Goal: Task Accomplishment & Management: Use online tool/utility

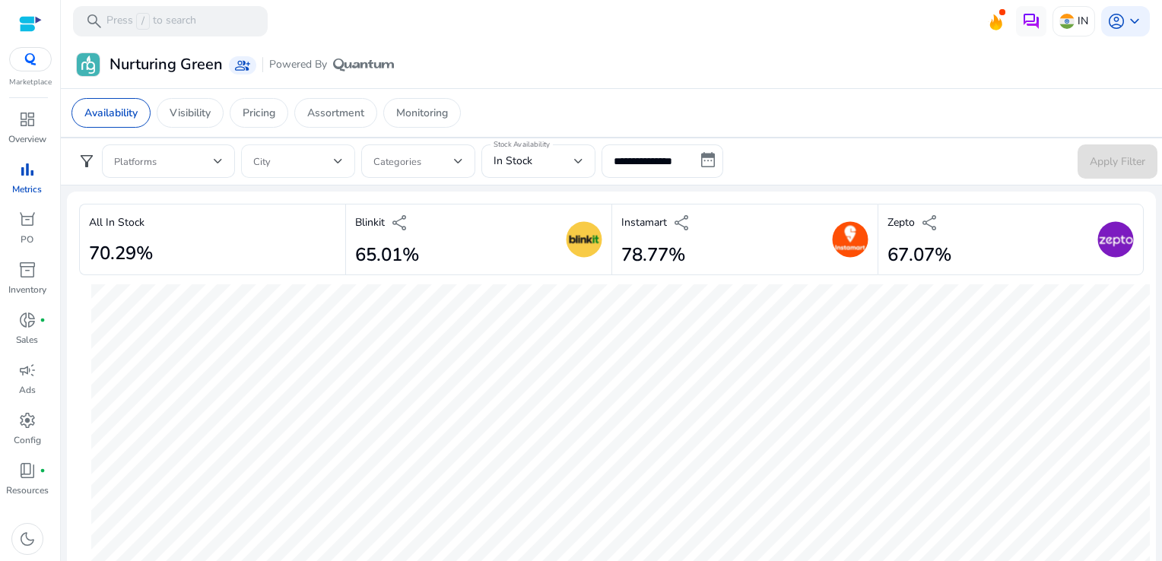
scroll to position [885, 0]
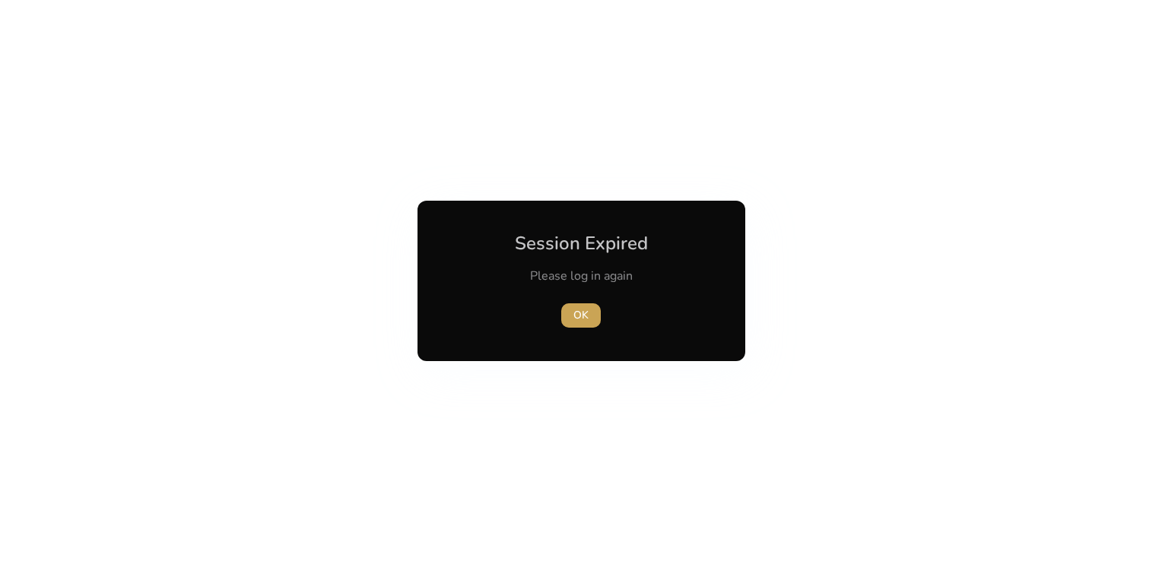
click at [592, 310] on span "button" at bounding box center [581, 315] width 40 height 37
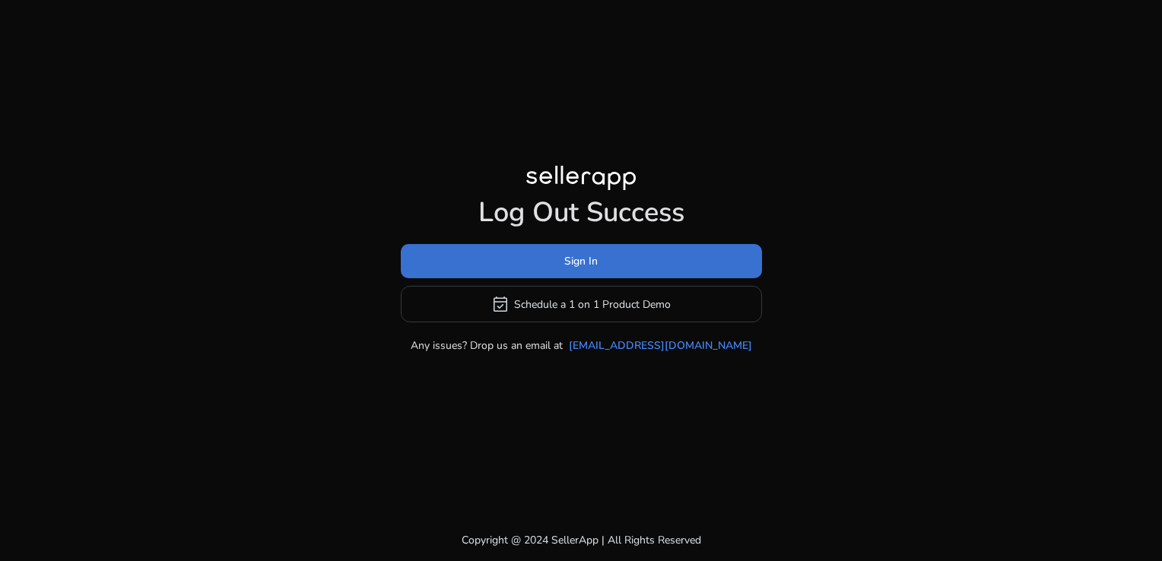
click at [566, 266] on span "Sign In" at bounding box center [580, 261] width 33 height 16
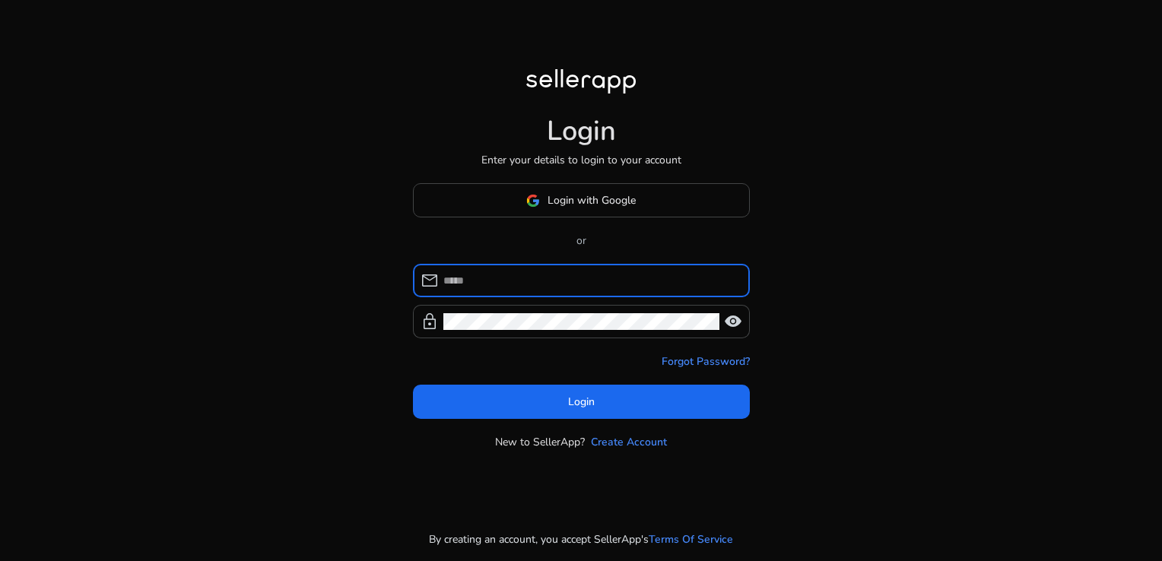
type input "**********"
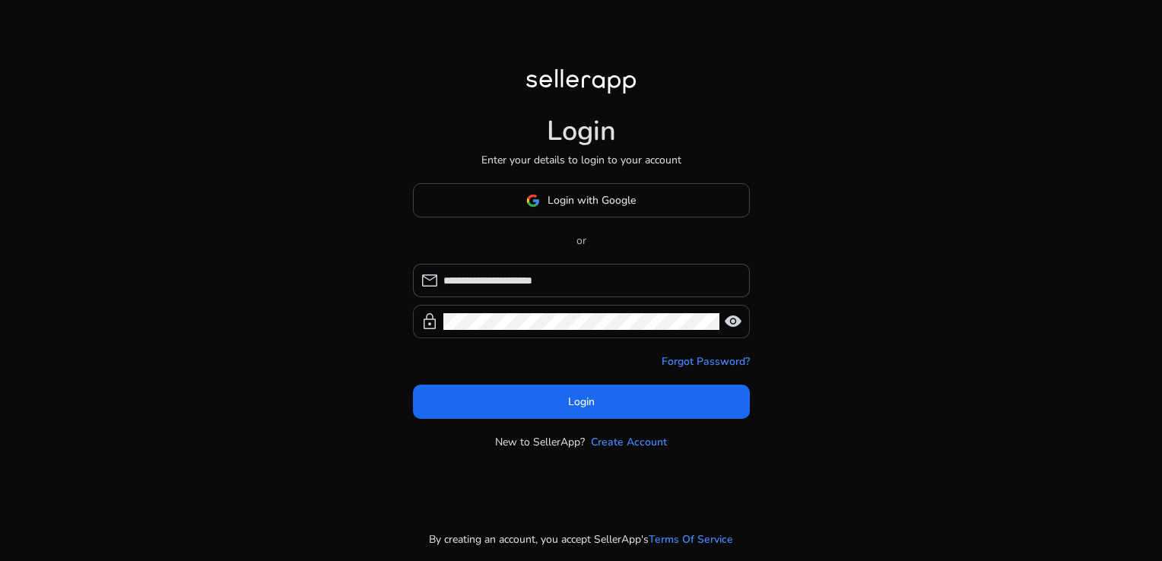
click at [739, 327] on span "visibility" at bounding box center [733, 322] width 18 height 18
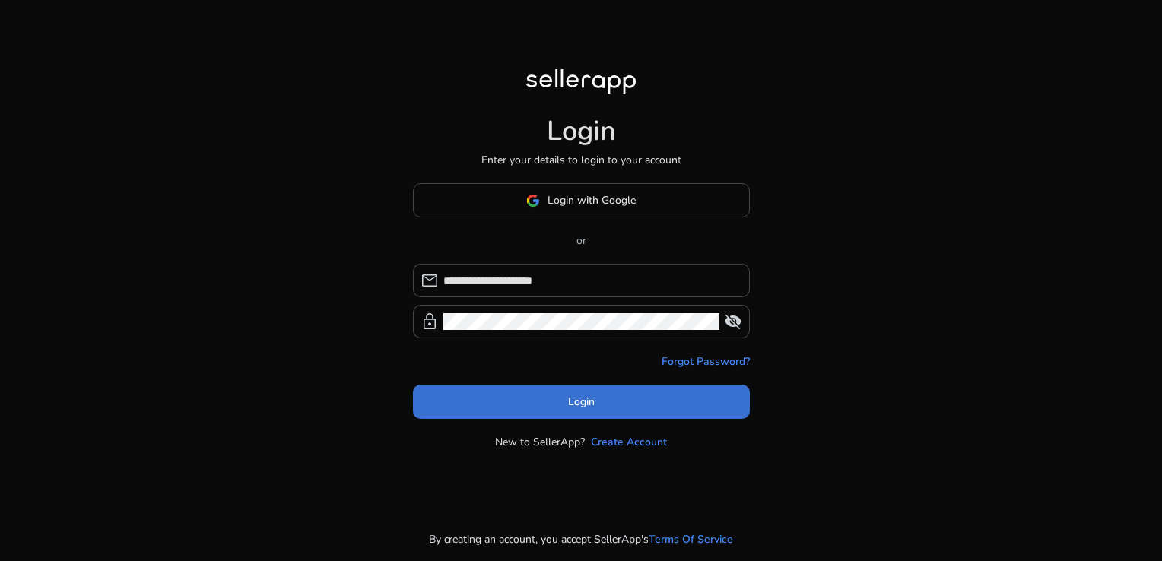
click at [656, 412] on span at bounding box center [581, 402] width 337 height 37
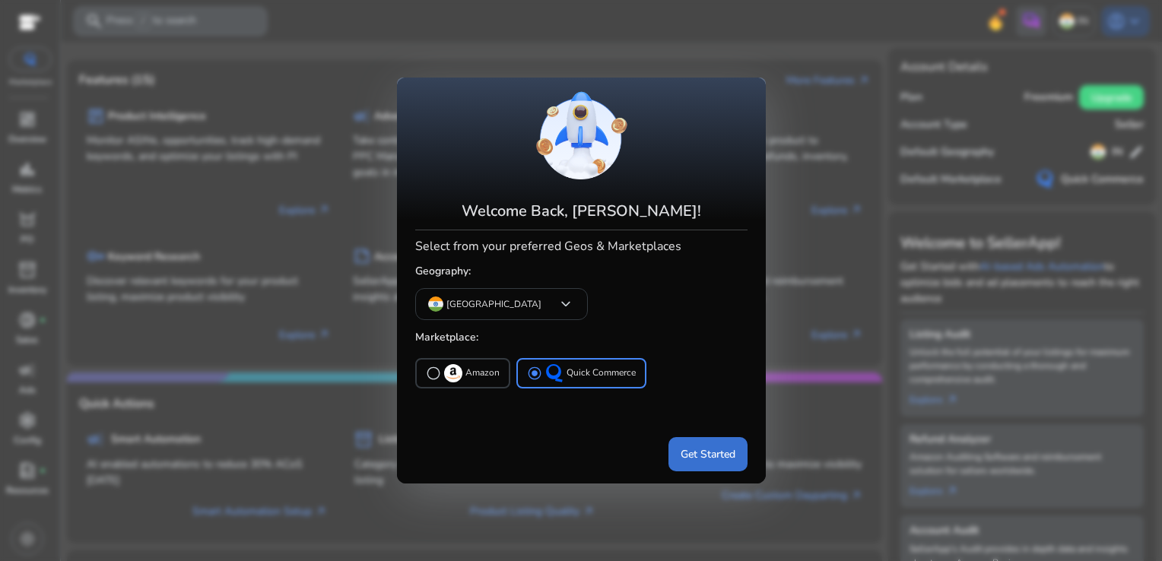
click at [709, 441] on span at bounding box center [708, 454] width 79 height 37
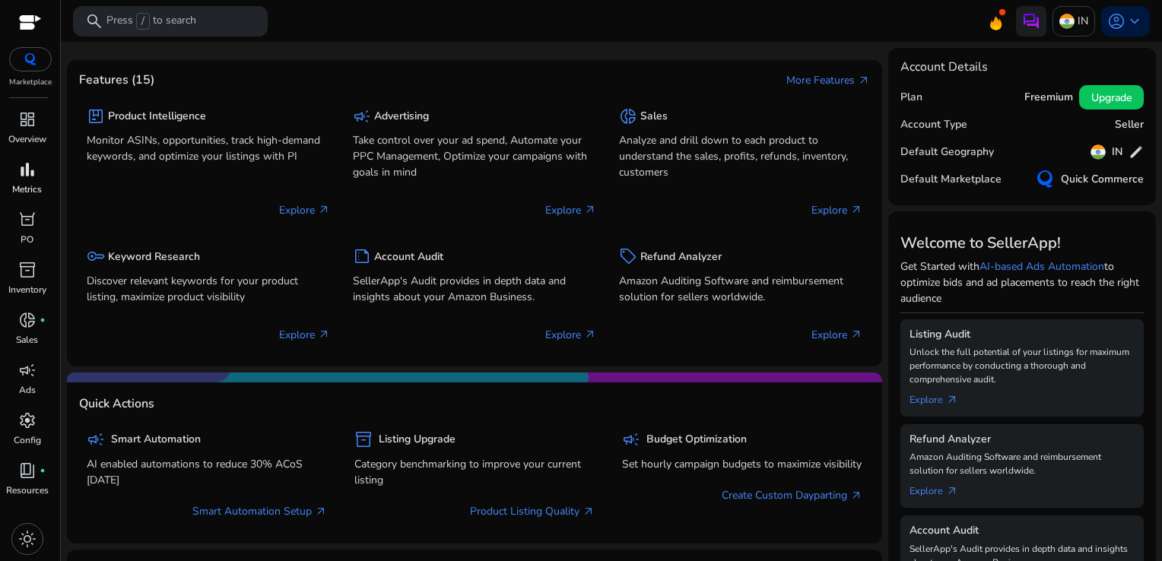
click at [11, 172] on div "bar_chart" at bounding box center [27, 169] width 43 height 24
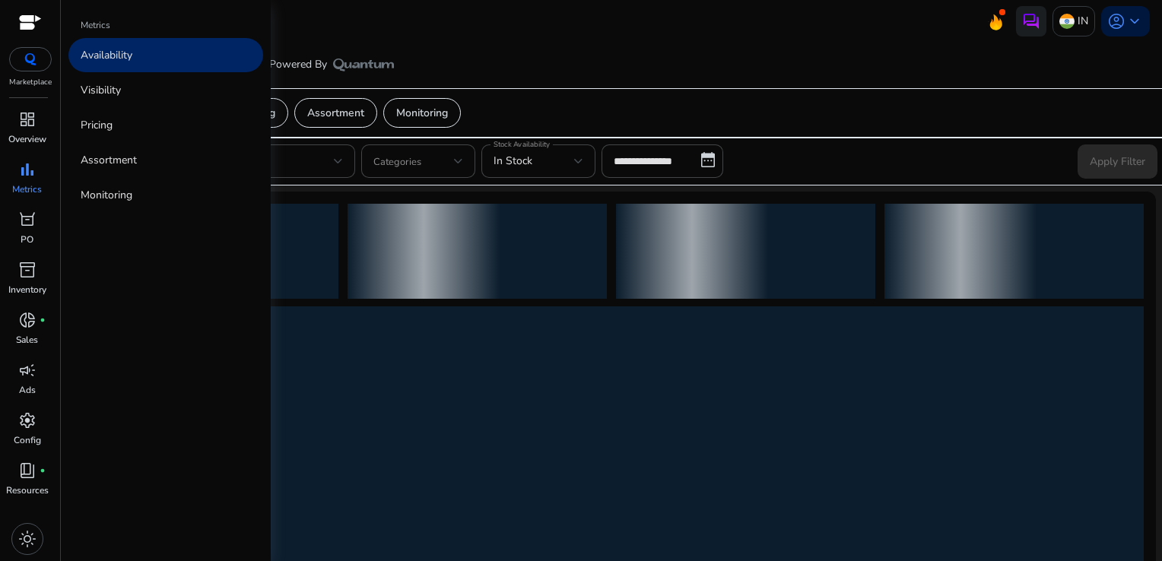
click at [148, 62] on link "Availability" at bounding box center [165, 55] width 195 height 34
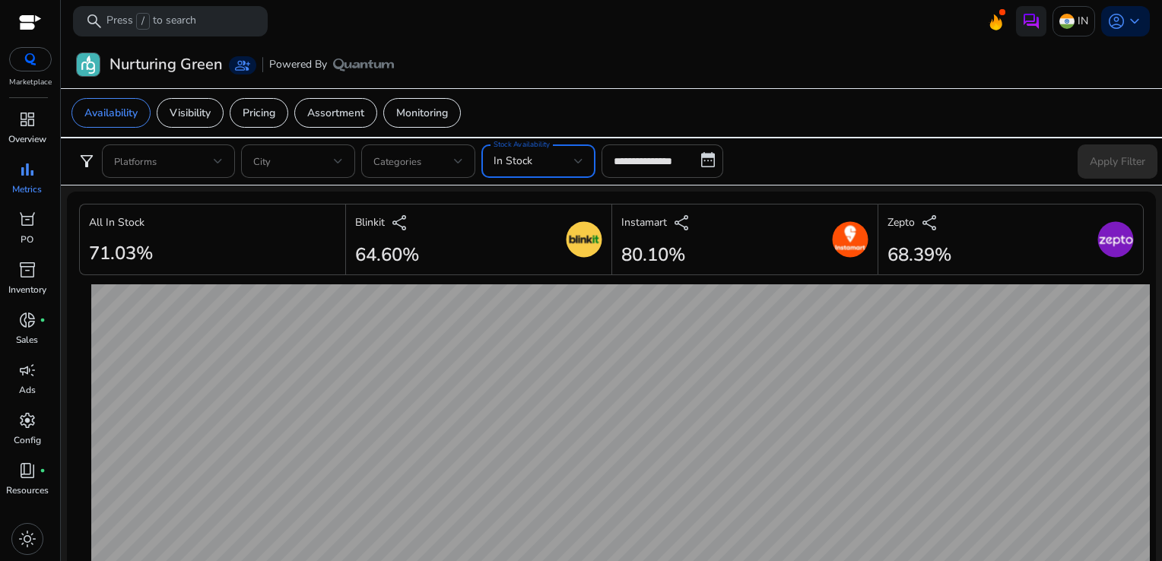
click at [532, 160] on div "In Stock" at bounding box center [534, 161] width 81 height 17
click at [658, 170] on div at bounding box center [581, 280] width 1162 height 561
click at [691, 167] on input "**********" at bounding box center [663, 161] width 122 height 33
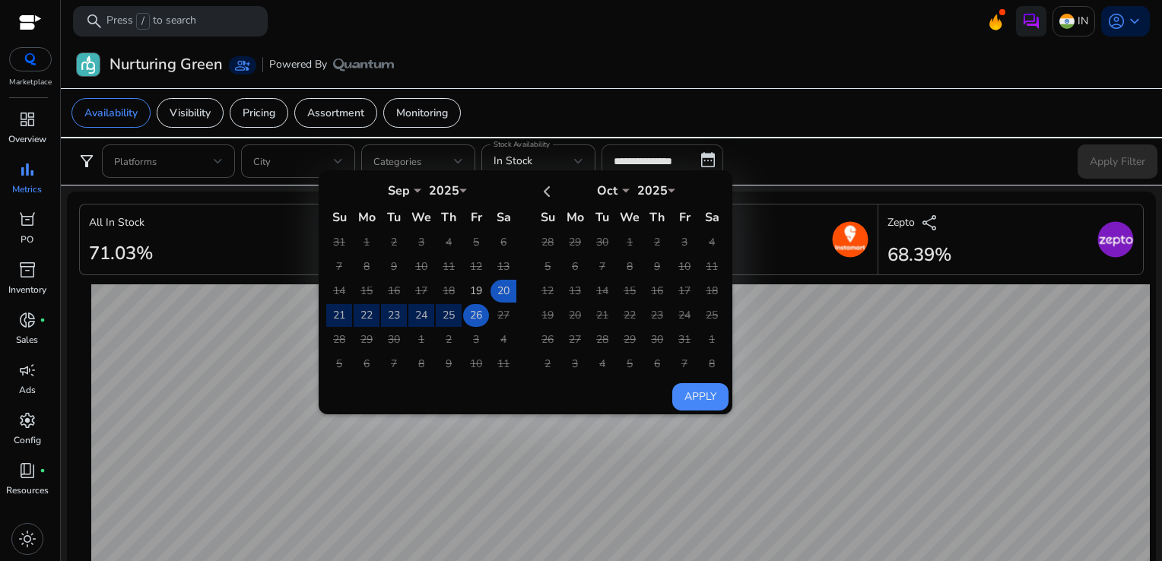
click at [469, 307] on td "26" at bounding box center [476, 315] width 26 height 23
click at [688, 391] on button "Apply" at bounding box center [700, 396] width 56 height 27
type input "**********"
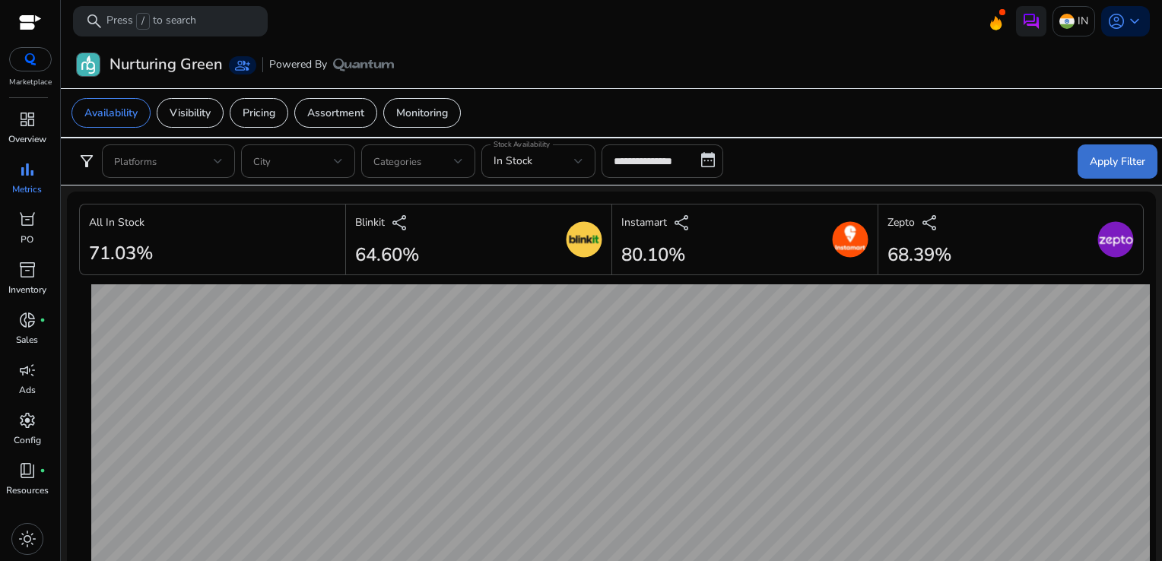
click at [1088, 151] on span at bounding box center [1118, 161] width 80 height 37
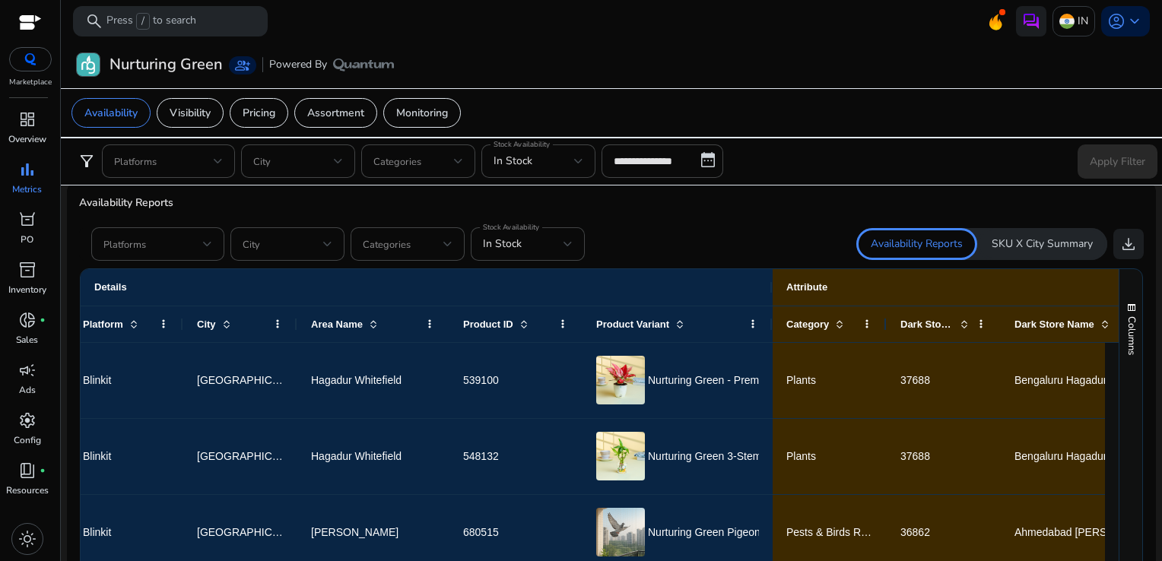
scroll to position [885, 0]
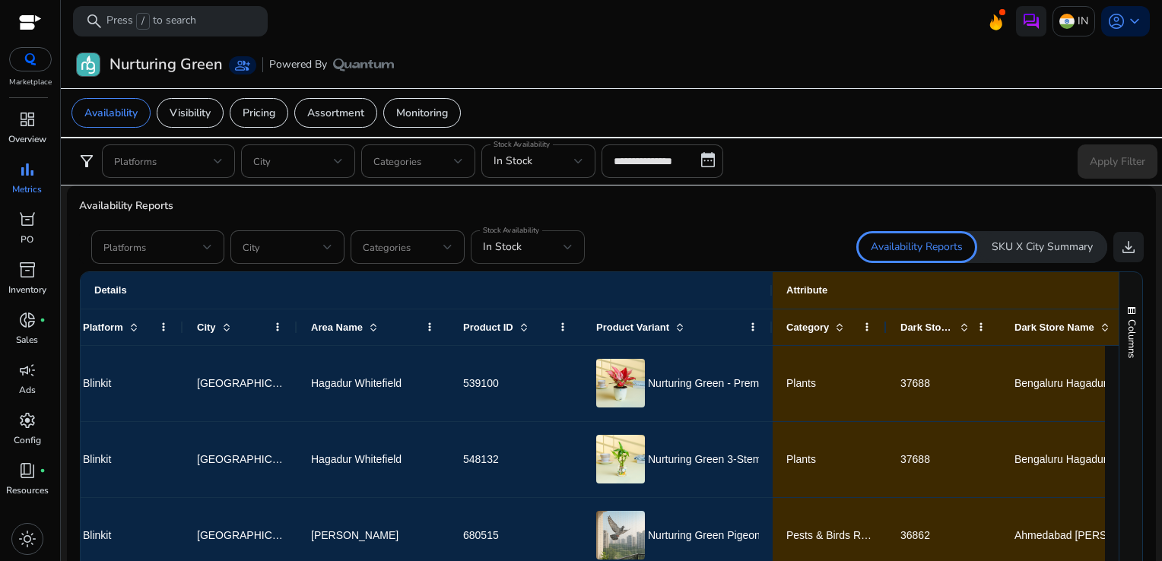
click at [542, 260] on div "In Stock" at bounding box center [528, 246] width 90 height 33
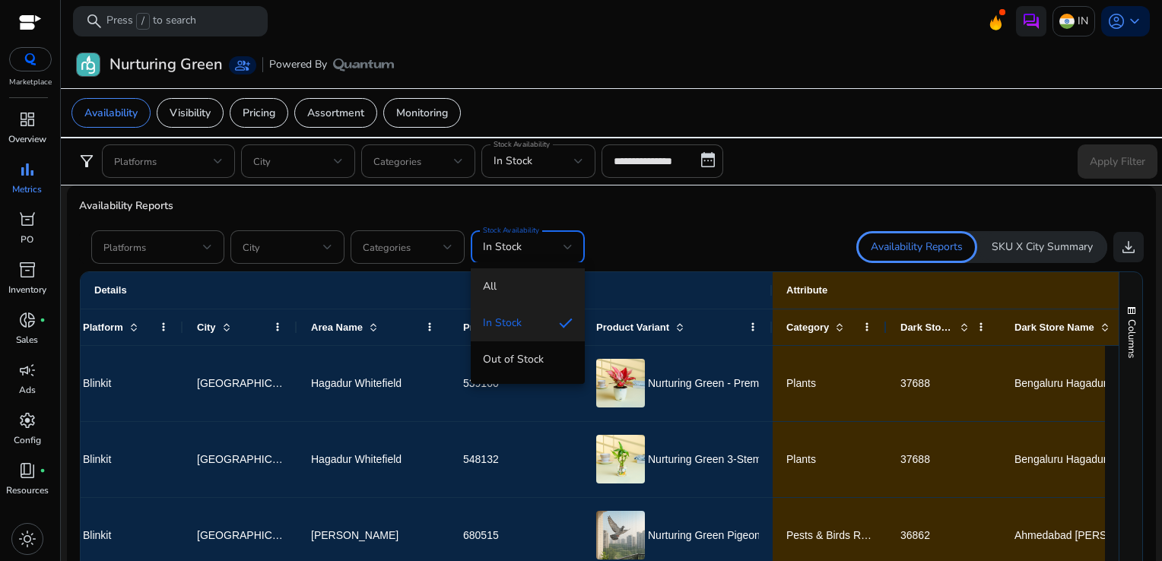
click at [527, 272] on mat-option "All" at bounding box center [528, 287] width 114 height 37
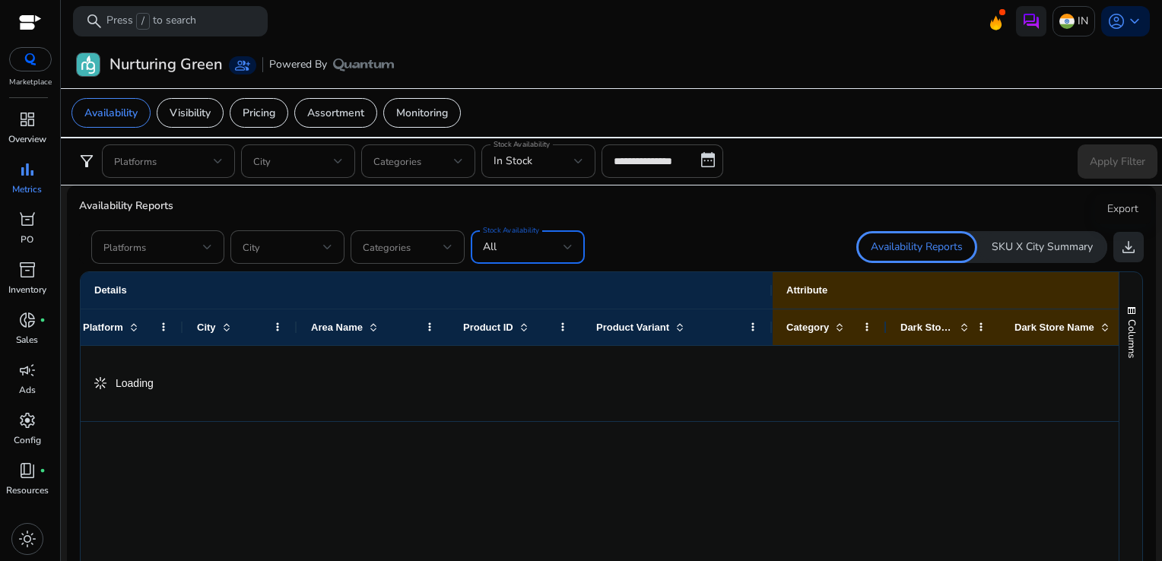
click at [1134, 233] on button "download" at bounding box center [1129, 247] width 30 height 30
